Goal: Information Seeking & Learning: Learn about a topic

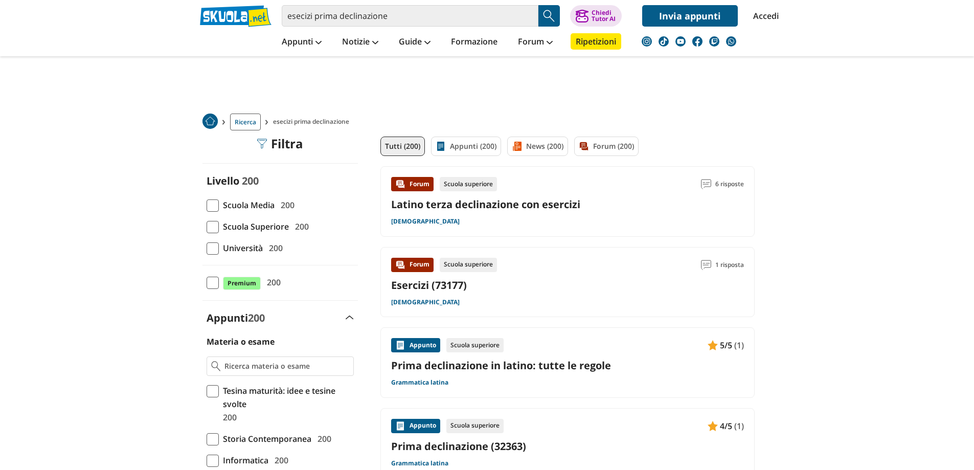
click at [216, 227] on span at bounding box center [213, 227] width 12 height 12
click at [207, 227] on input "Scuola Superiore 200" at bounding box center [207, 227] width 0 height 0
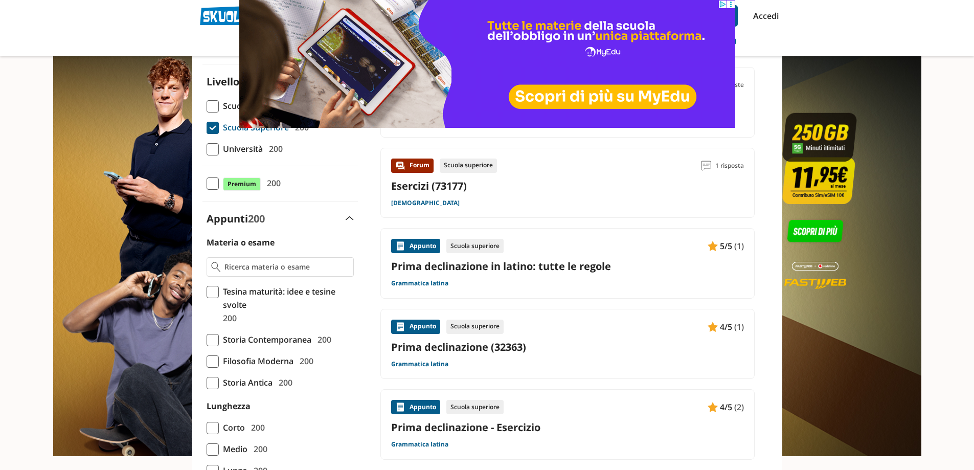
scroll to position [102, 0]
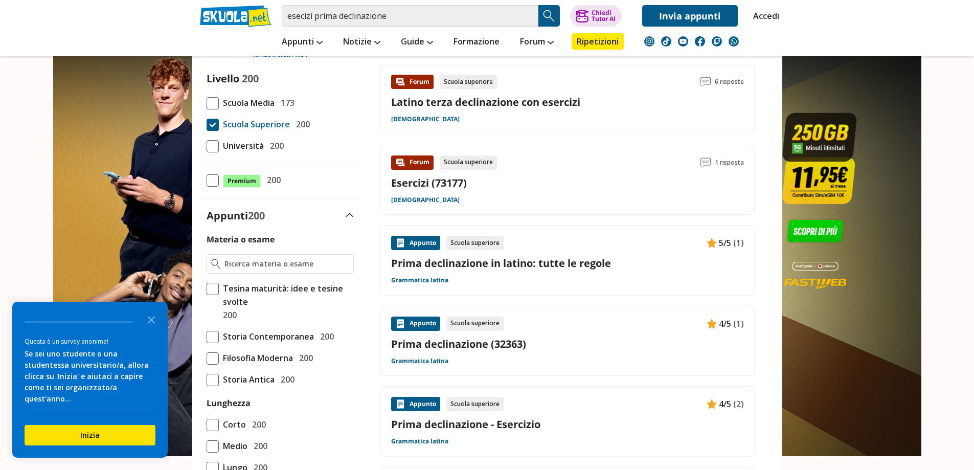
click at [602, 318] on div "Appunto Scuola superiore 4/5 (1)" at bounding box center [567, 324] width 353 height 14
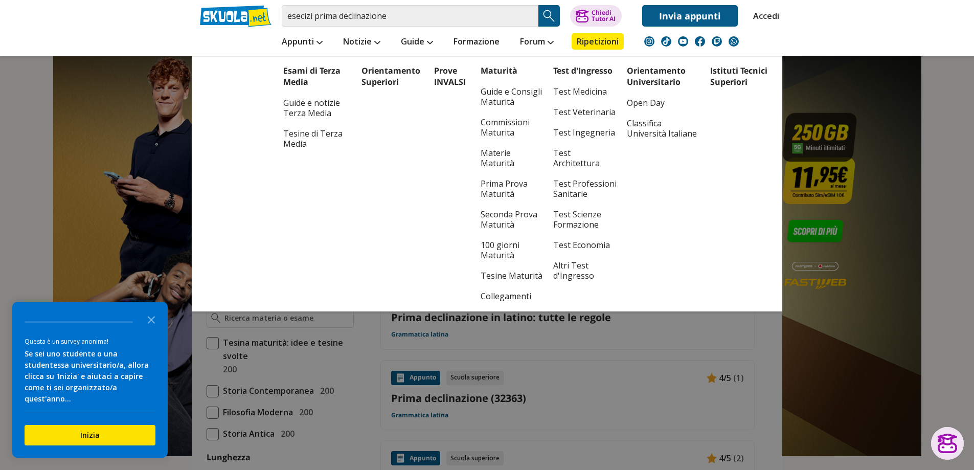
scroll to position [0, 0]
